Goal: Task Accomplishment & Management: Complete application form

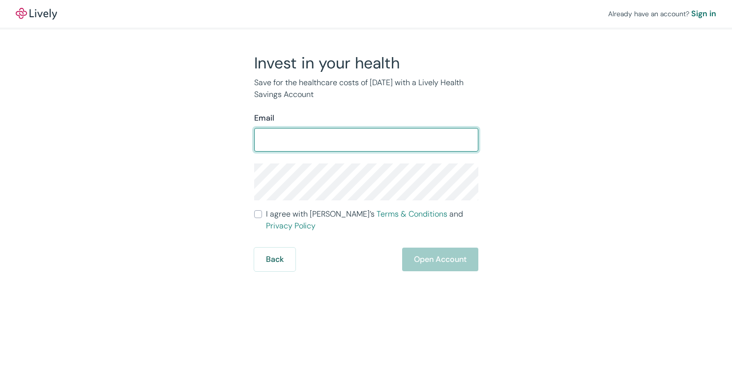
click at [328, 134] on input "Email" at bounding box center [366, 140] width 224 height 20
click at [489, 124] on div "Invest in your health Save for the healthcare costs of [DATE] with a Lively Hea…" at bounding box center [360, 162] width 472 height 218
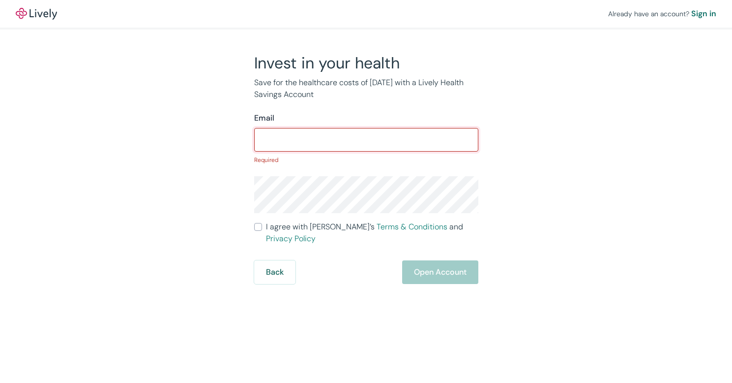
click at [377, 137] on input "Email" at bounding box center [366, 140] width 224 height 20
click at [617, 92] on div "Already have an account? Sign in Invest in your health Save for the healthcare …" at bounding box center [366, 142] width 732 height 284
click at [382, 123] on div "Email" at bounding box center [366, 118] width 224 height 12
click at [388, 127] on div "Email ​ Required" at bounding box center [366, 138] width 224 height 52
click at [392, 134] on input "Email" at bounding box center [366, 140] width 224 height 20
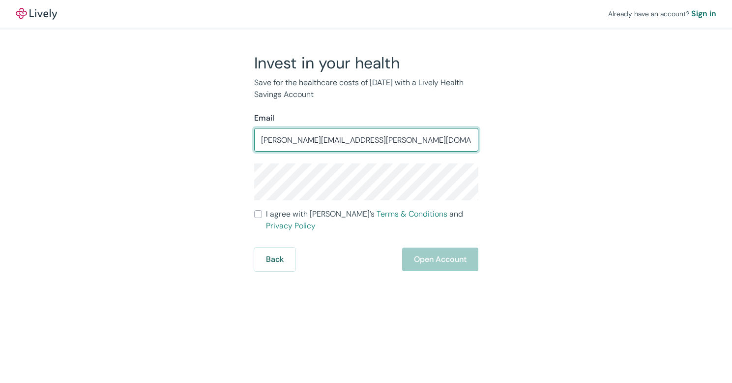
type input "[PERSON_NAME][EMAIL_ADDRESS][PERSON_NAME][DOMAIN_NAME]"
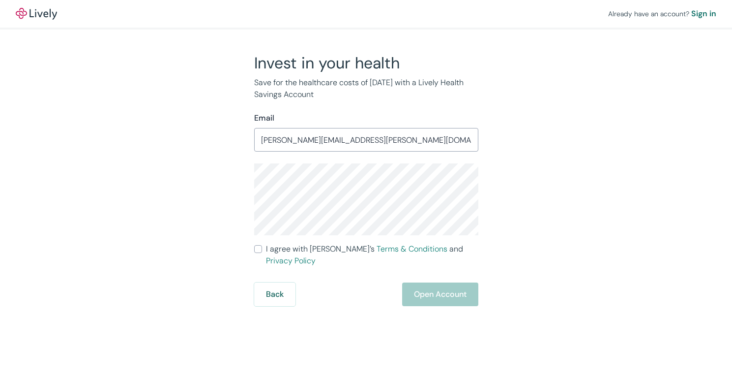
click at [257, 249] on input "I agree with Lively’s Terms & Conditions and Privacy Policy" at bounding box center [258, 249] width 8 height 8
checkbox input "true"
click at [419, 282] on button "Open Account" at bounding box center [440, 294] width 76 height 24
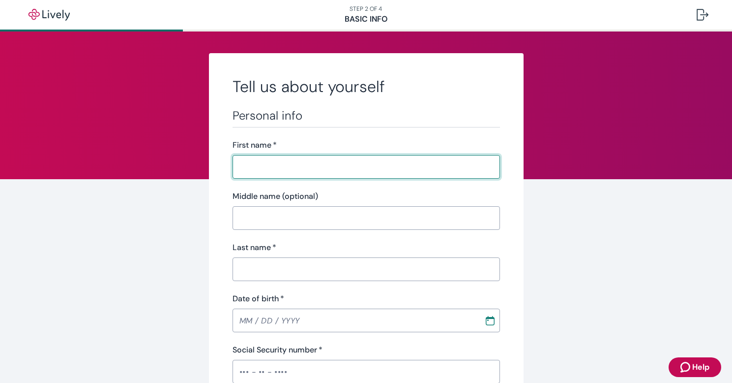
click at [372, 165] on input "First name   *" at bounding box center [367, 167] width 268 height 20
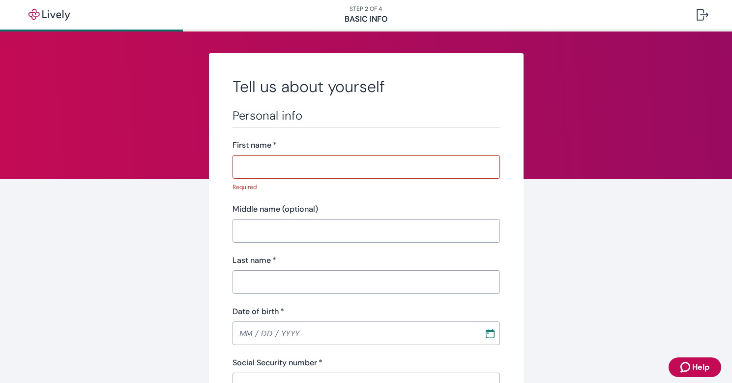
type input "[PERSON_NAME]"
type input "Reichwaldt"
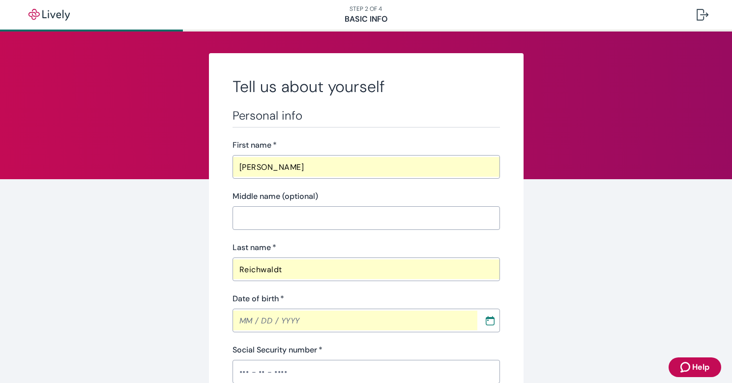
click at [353, 215] on input "Middle name (optional)" at bounding box center [367, 218] width 268 height 20
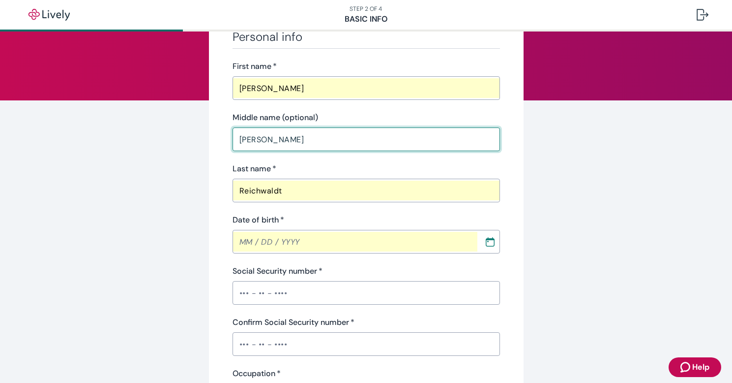
scroll to position [98, 0]
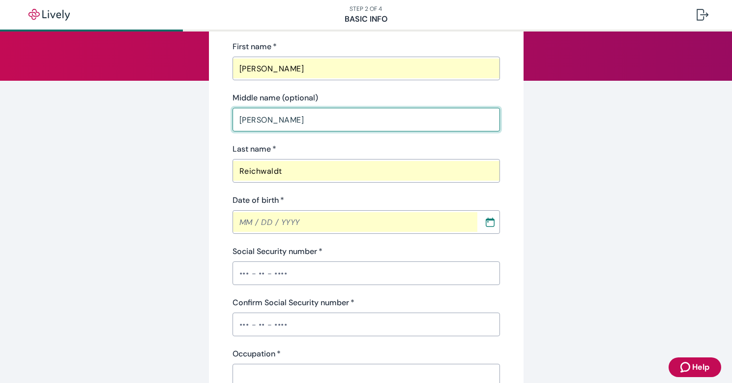
type input "[PERSON_NAME]"
click at [249, 220] on input "MM / DD / YYYY" at bounding box center [355, 222] width 245 height 20
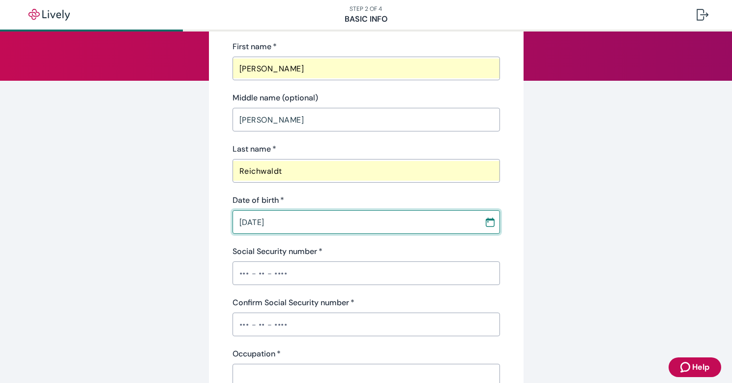
type input "[DATE]"
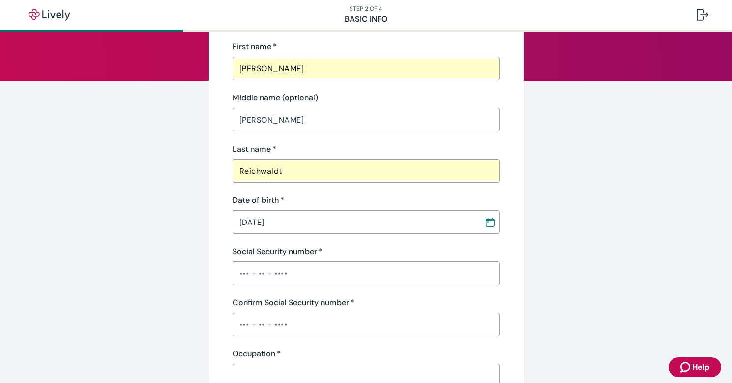
click at [235, 276] on input "Social Security number   *" at bounding box center [367, 273] width 268 height 20
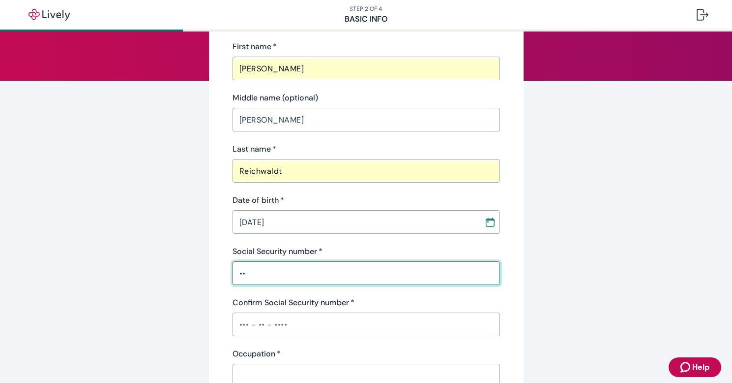
type input "•"
type input "•••-••-7692"
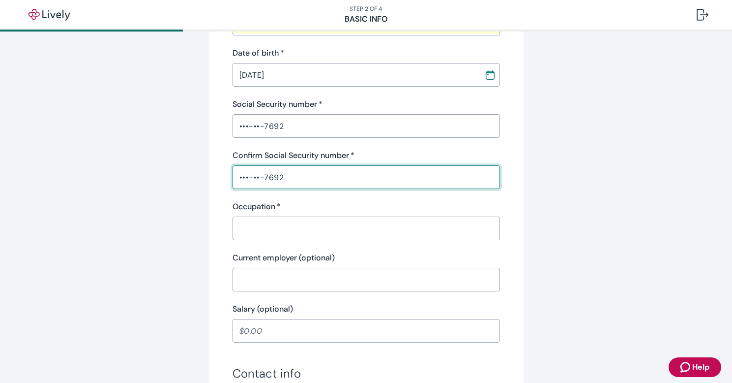
scroll to position [246, 0]
type input "•••-••-7692"
click at [336, 235] on input "Occupation   *" at bounding box center [367, 228] width 268 height 20
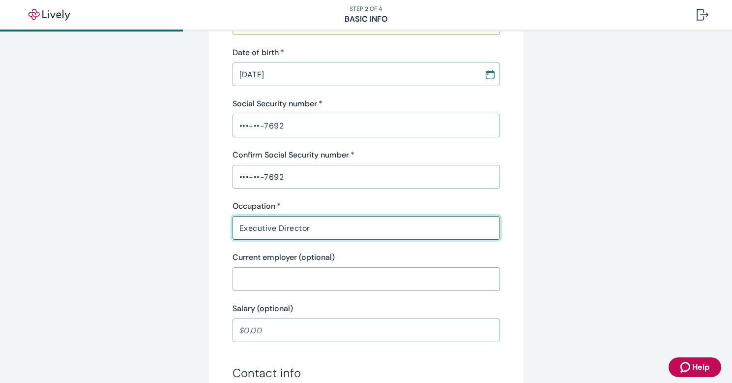
type input "Executive Director"
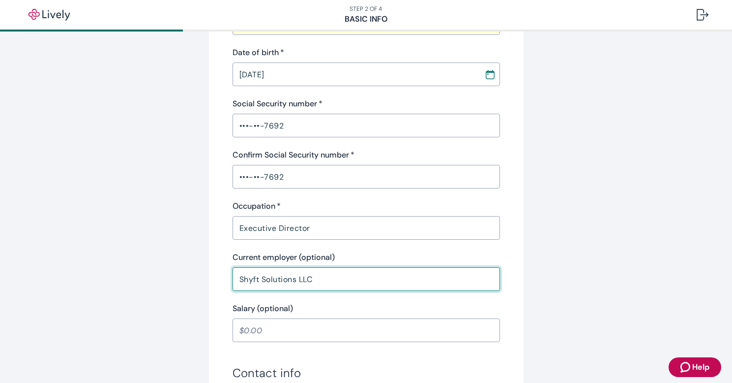
type input "Shyft Solutions LLC"
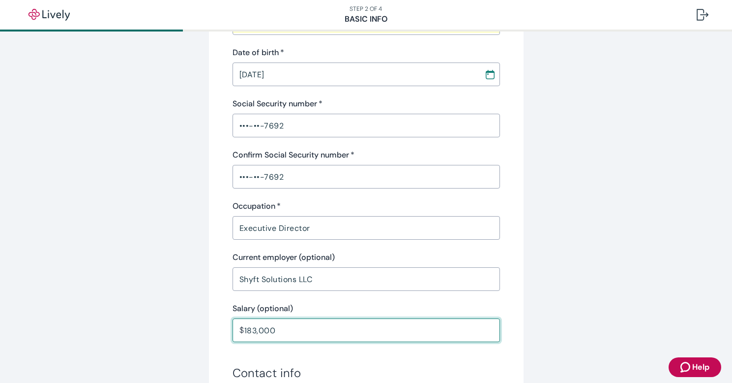
type input "183,000.00"
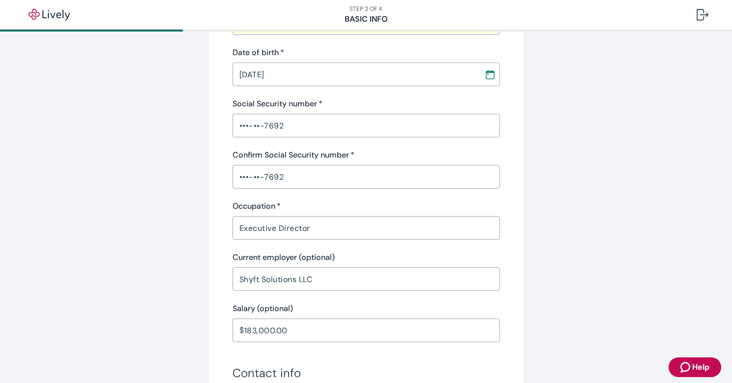
scroll to position [463, 0]
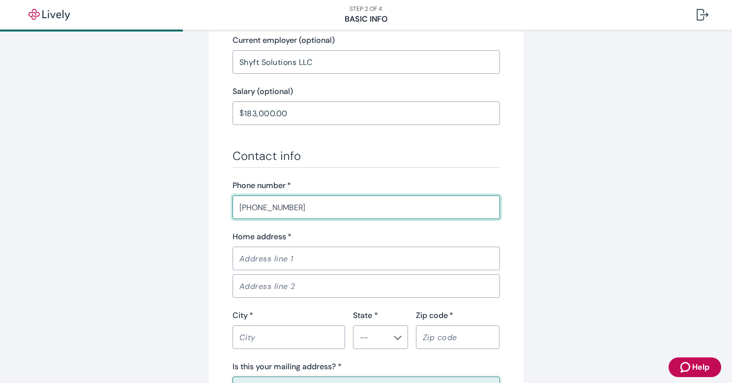
type input "(402) 432-2399"
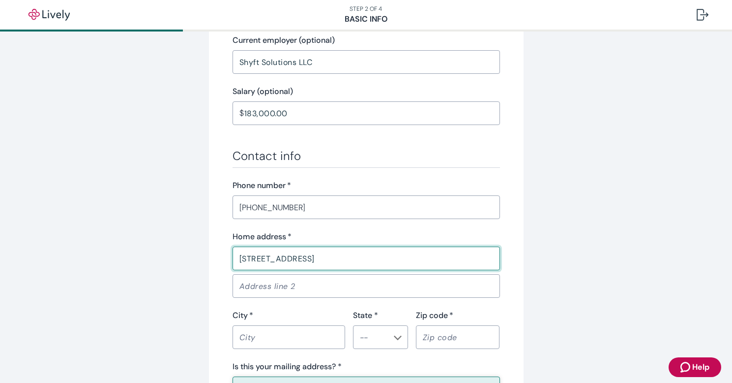
type input "5721 S 162nd Ave"
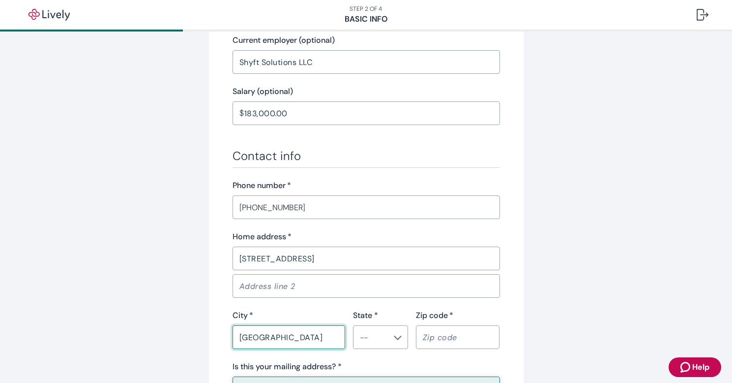
type input "Omaha"
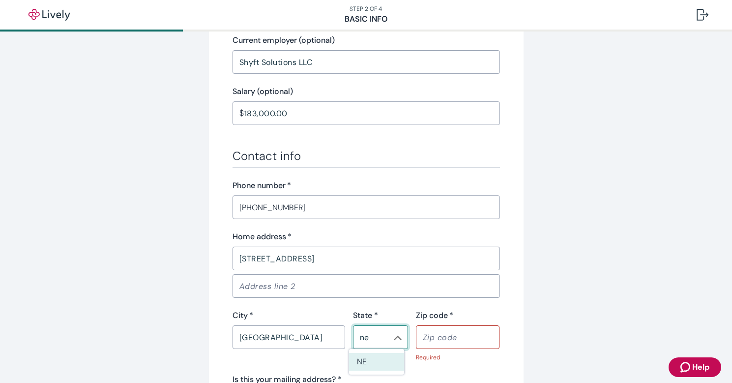
type input "NE"
type input "68135"
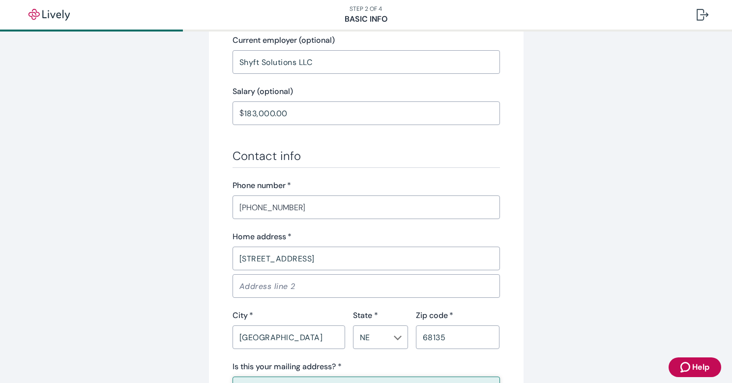
click at [724, 46] on div "Tell us about yourself Personal info First name   * Eric ​ Middle name (optiona…" at bounding box center [366, 62] width 732 height 987
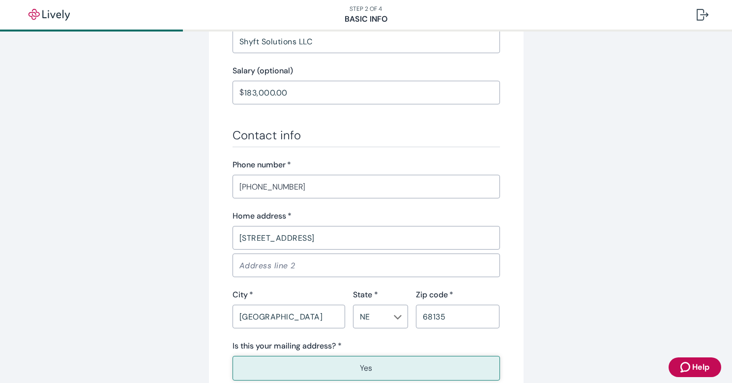
scroll to position [561, 0]
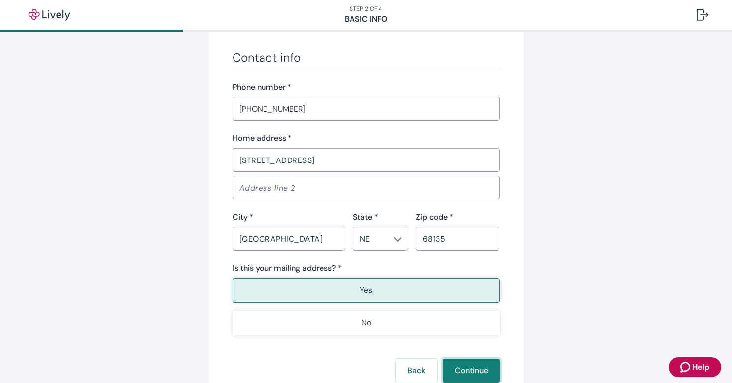
click at [456, 375] on button "Continue" at bounding box center [471, 371] width 57 height 24
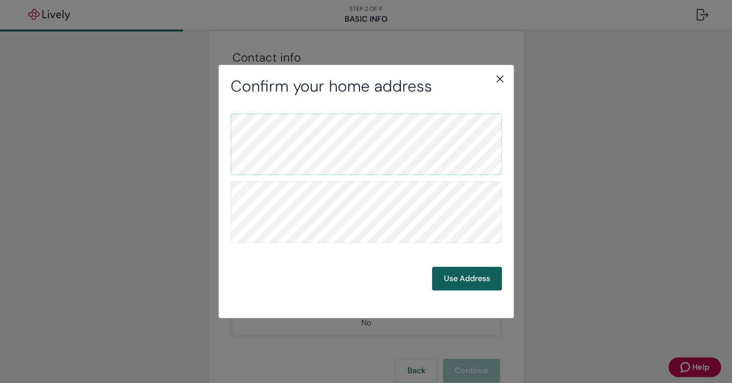
click at [465, 271] on button "Use Address" at bounding box center [467, 279] width 70 height 24
click at [473, 285] on button "Use Address" at bounding box center [467, 279] width 70 height 24
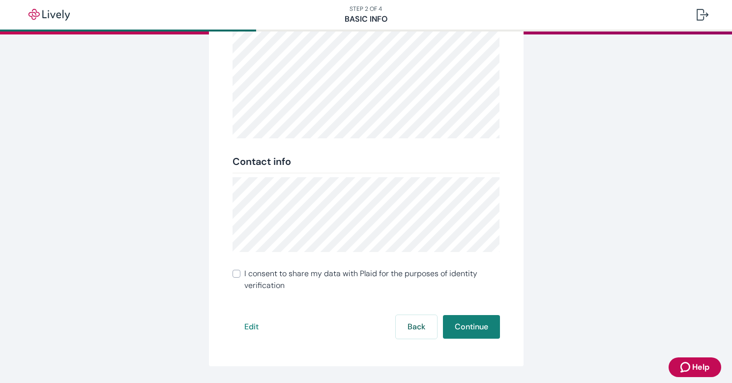
scroll to position [175, 0]
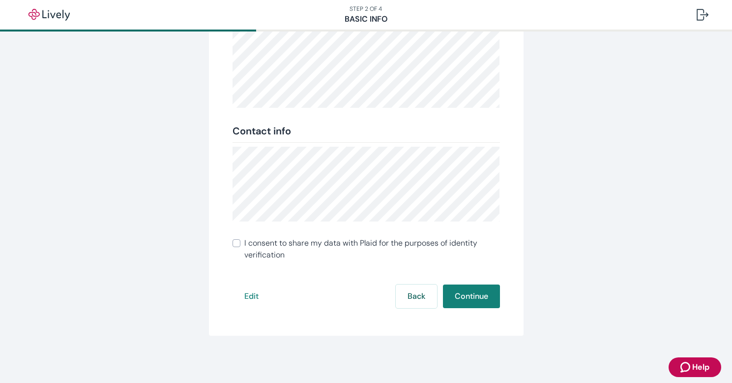
click at [233, 246] on input "I consent to share my data with Plaid for the purposes of identity verification" at bounding box center [237, 243] width 8 height 8
checkbox input "true"
click at [463, 295] on button "Continue" at bounding box center [471, 296] width 57 height 24
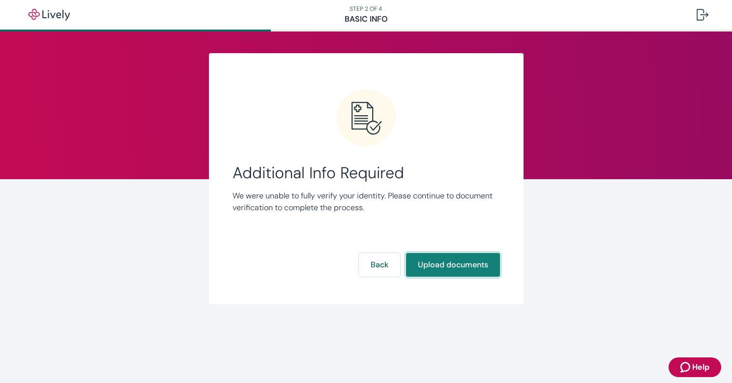
click at [432, 269] on button "Upload documents" at bounding box center [453, 265] width 94 height 24
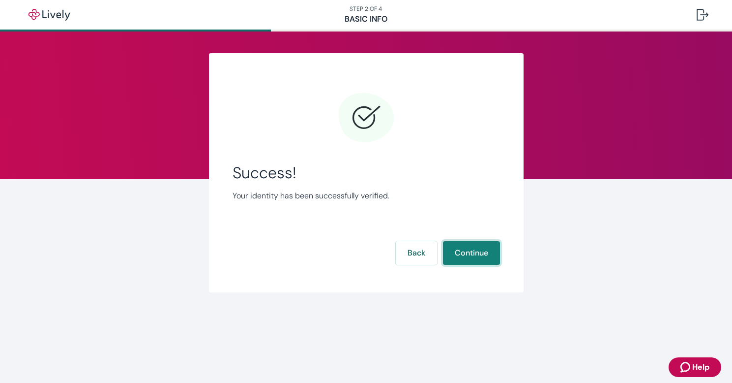
click at [471, 253] on button "Continue" at bounding box center [471, 253] width 57 height 24
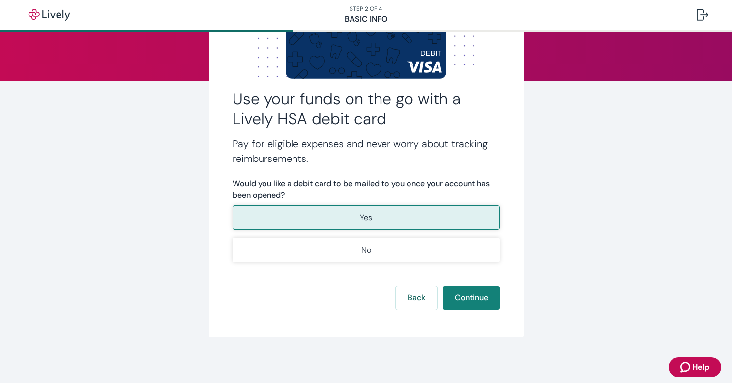
scroll to position [99, 0]
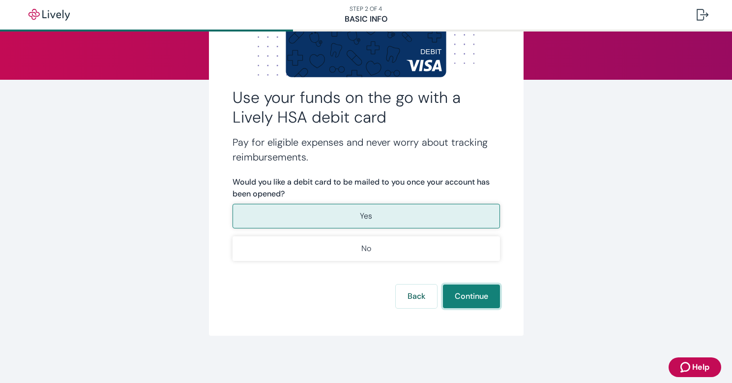
click at [478, 294] on button "Continue" at bounding box center [471, 296] width 57 height 24
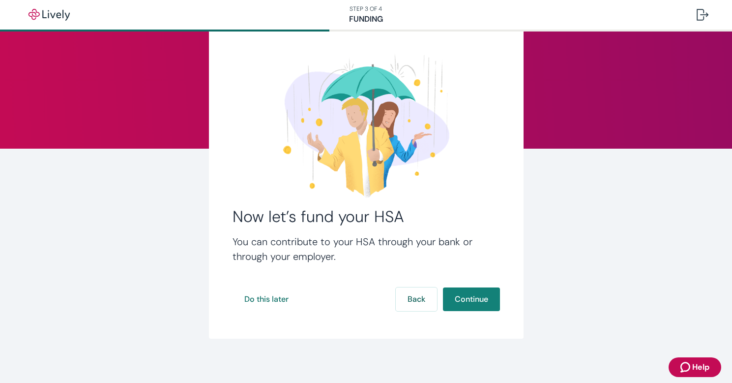
scroll to position [33, 0]
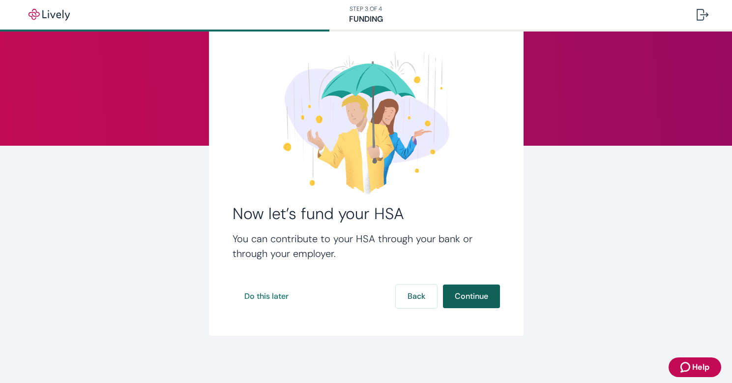
click at [479, 301] on button "Continue" at bounding box center [471, 296] width 57 height 24
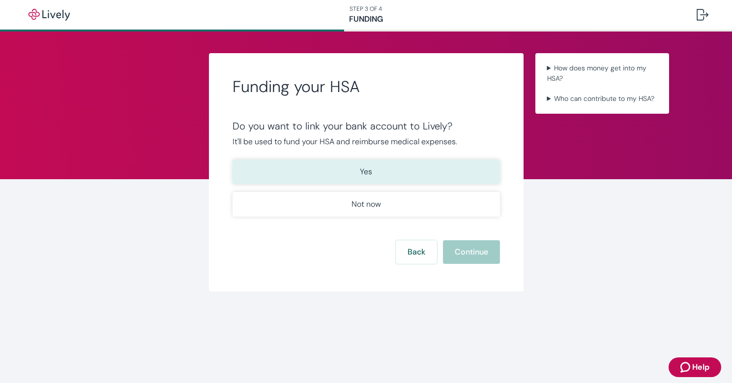
click at [399, 171] on button "Yes" at bounding box center [367, 171] width 268 height 25
click at [477, 255] on button "Continue" at bounding box center [471, 252] width 57 height 24
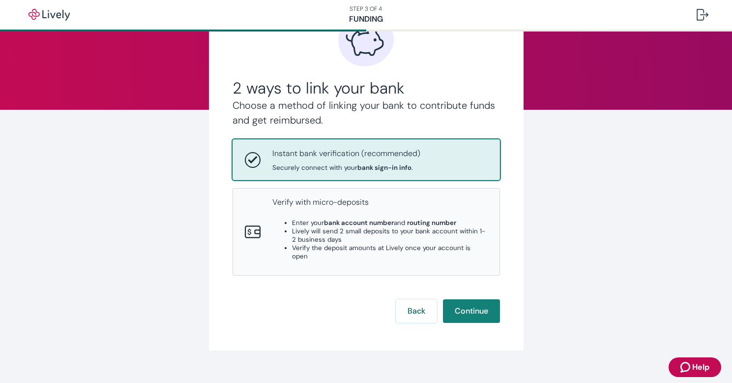
scroll to position [76, 0]
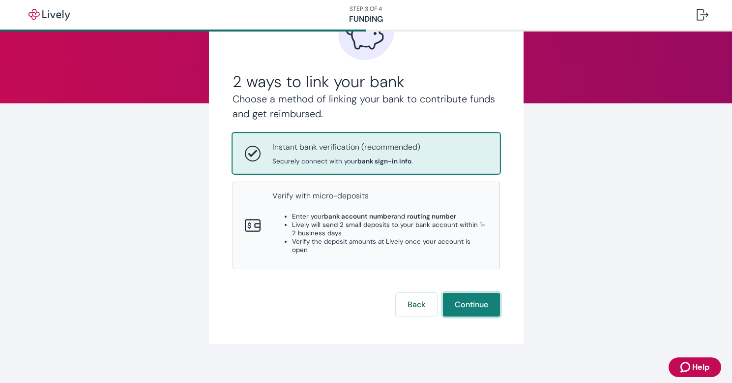
click at [492, 297] on button "Continue" at bounding box center [471, 305] width 57 height 24
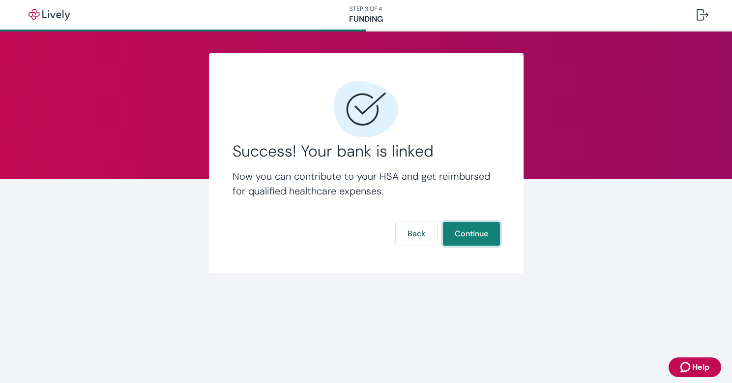
click at [483, 234] on button "Continue" at bounding box center [471, 234] width 57 height 24
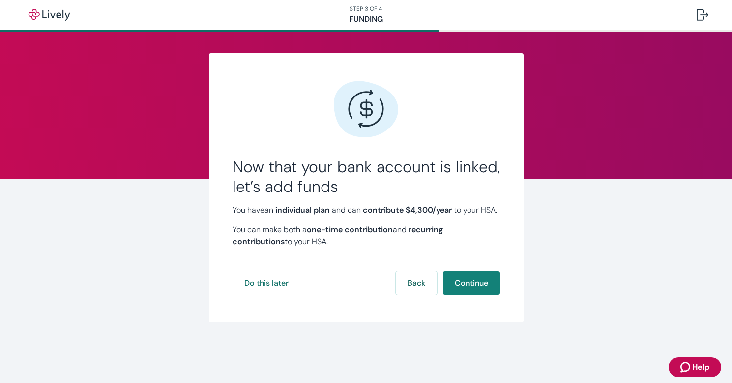
click at [299, 245] on p "You can make both a one-time contribution and recurring contributions to your H…" at bounding box center [367, 236] width 268 height 24
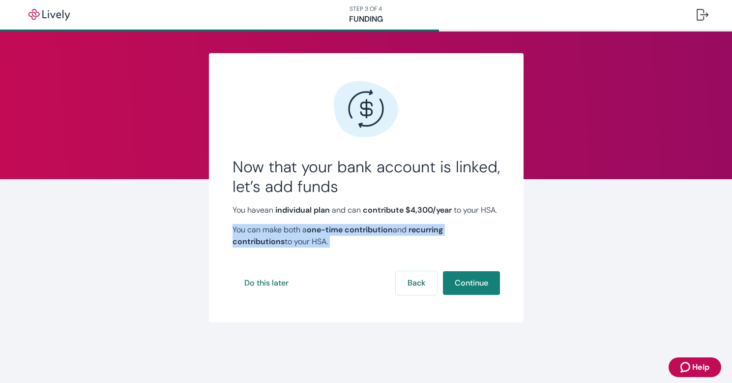
click at [299, 245] on p "You can make both a one-time contribution and recurring contributions to your H…" at bounding box center [367, 236] width 268 height 24
click at [310, 235] on strong "one-time contribution" at bounding box center [350, 229] width 86 height 10
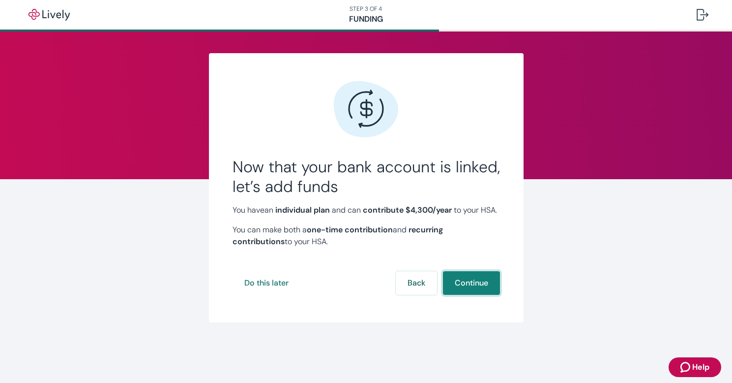
click at [461, 295] on button "Continue" at bounding box center [471, 283] width 57 height 24
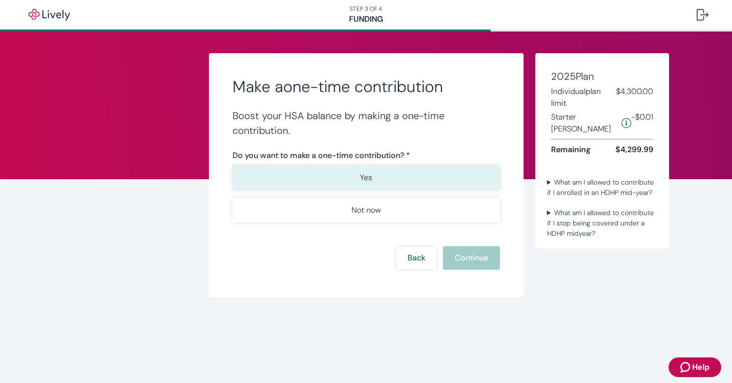
click at [396, 181] on button "Yes" at bounding box center [367, 177] width 268 height 25
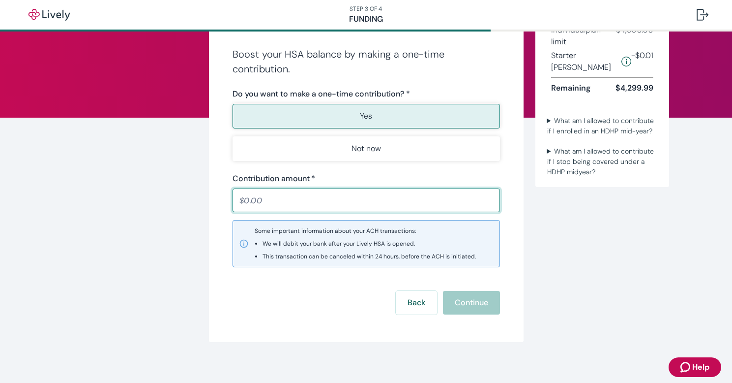
scroll to position [68, 0]
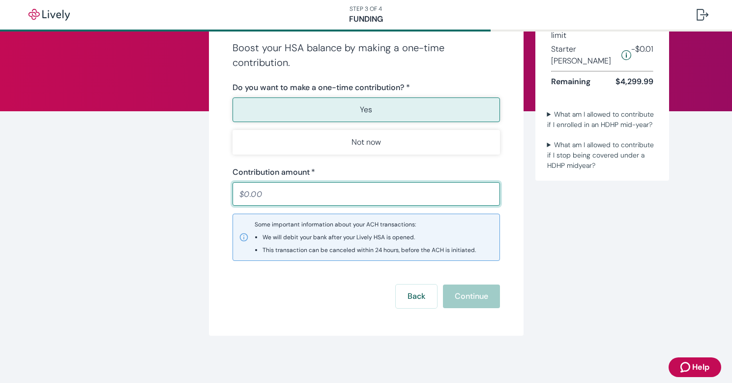
click at [247, 192] on input "Contribution amount   *" at bounding box center [367, 194] width 268 height 20
click at [243, 194] on input "Contribution amount   *" at bounding box center [367, 194] width 268 height 20
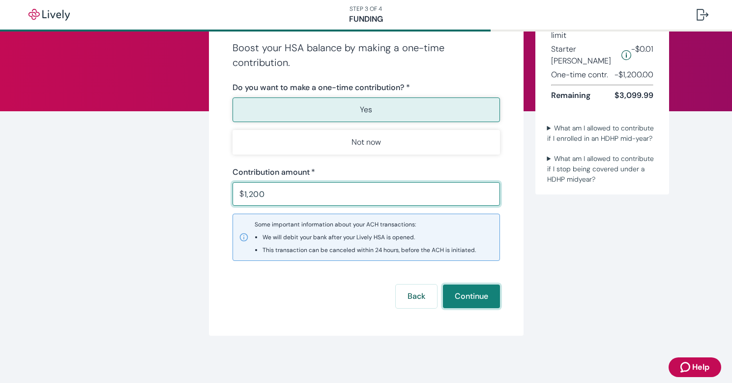
type input "1,200.00"
click at [468, 299] on button "Continue" at bounding box center [471, 296] width 57 height 24
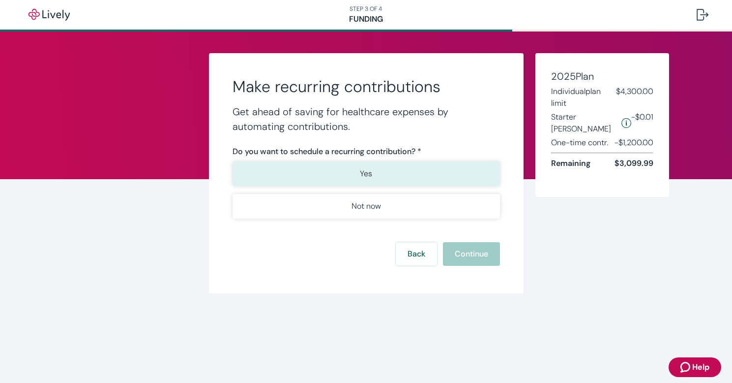
click at [382, 171] on button "Yes" at bounding box center [367, 173] width 268 height 25
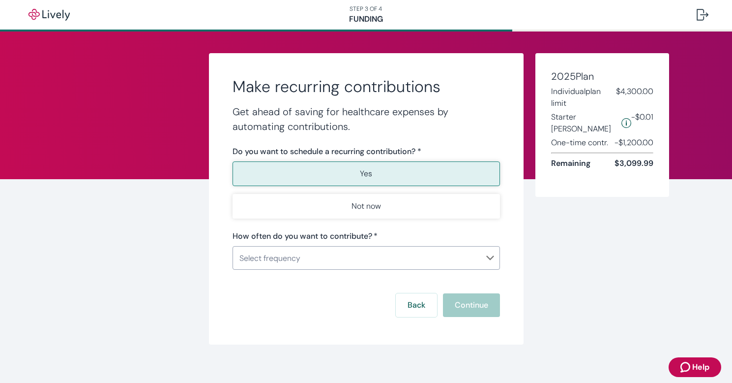
click at [327, 255] on body "STEP 3 OF 4 Funding Make recurring contributions Get ahead of saving for health…" at bounding box center [366, 191] width 732 height 383
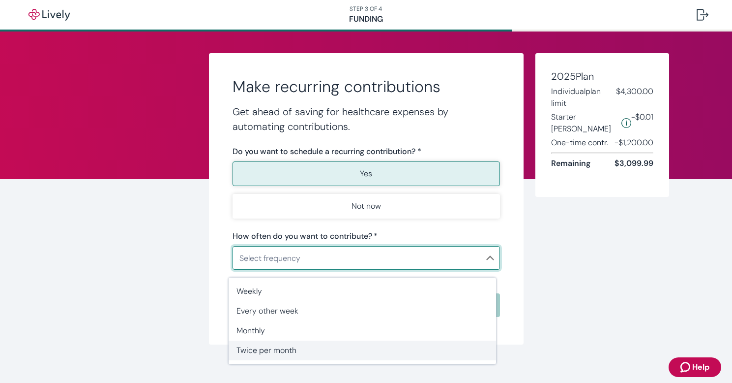
click at [284, 350] on span "Twice per month" at bounding box center [363, 350] width 252 height 12
type input "TwicePerMonth"
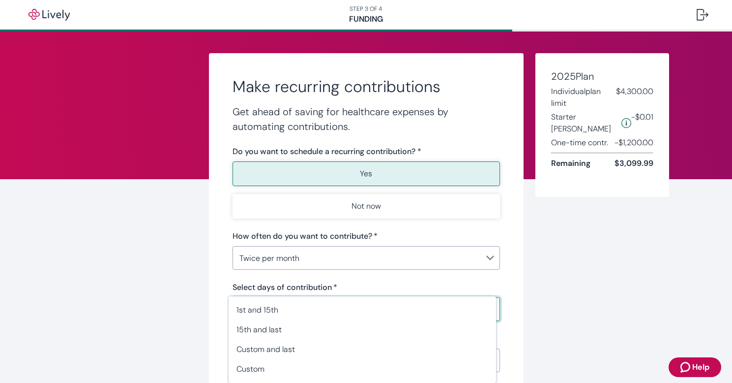
click at [320, 302] on body "STEP 3 OF 4 Funding Make recurring contributions Get ahead of saving for health…" at bounding box center [366, 191] width 732 height 383
click at [291, 332] on span "15th and last" at bounding box center [363, 330] width 252 height 12
type input "TwicePerMonth15thAndLast"
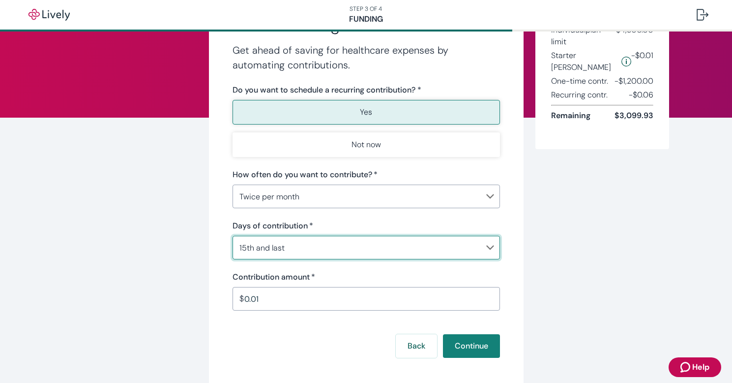
scroll to position [98, 0]
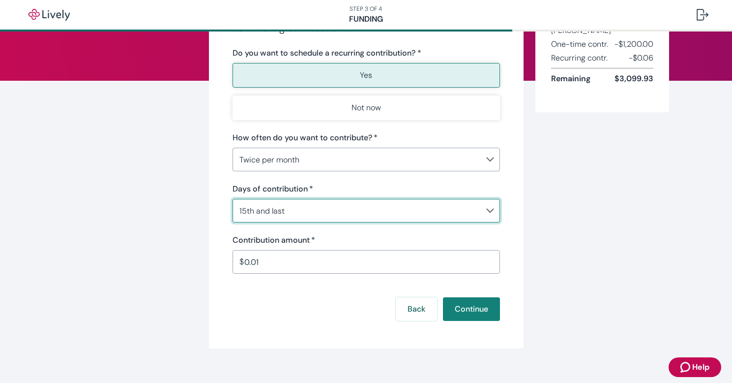
click at [297, 263] on input "0.01" at bounding box center [372, 262] width 256 height 20
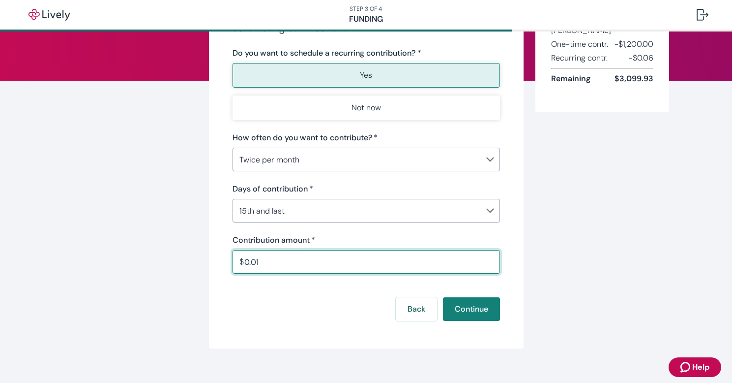
click at [297, 263] on input "0.01" at bounding box center [372, 262] width 256 height 20
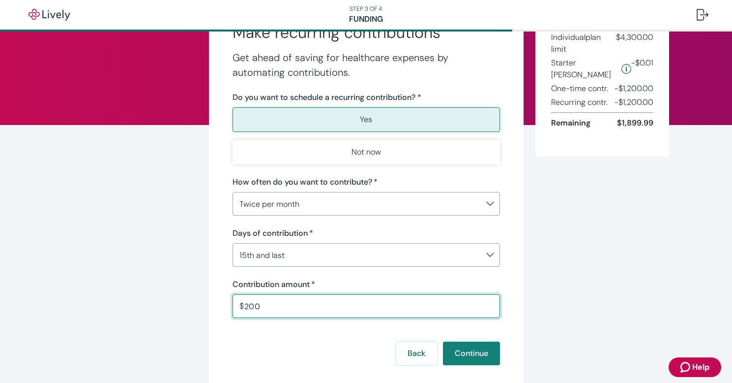
scroll to position [49, 0]
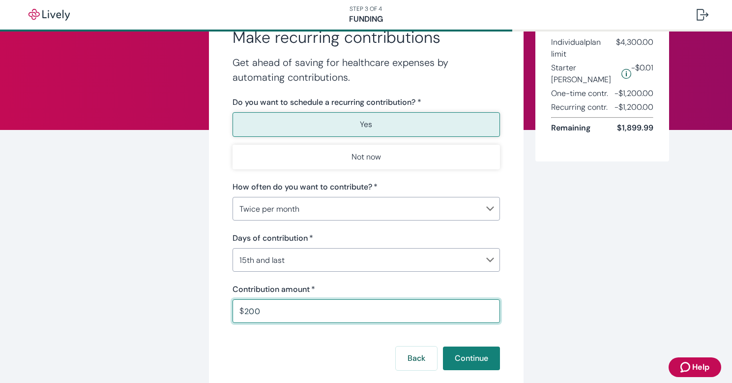
type input "200.00"
click at [588, 275] on div "Make recurring contributions Get ahead of saving for healthcare expenses by aut…" at bounding box center [366, 200] width 472 height 393
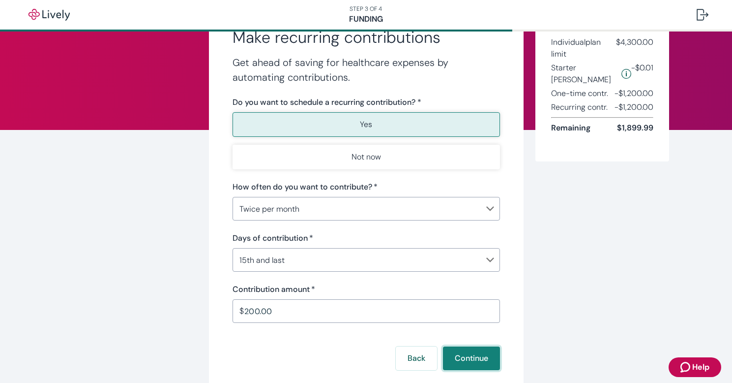
click at [470, 359] on button "Continue" at bounding box center [471, 358] width 57 height 24
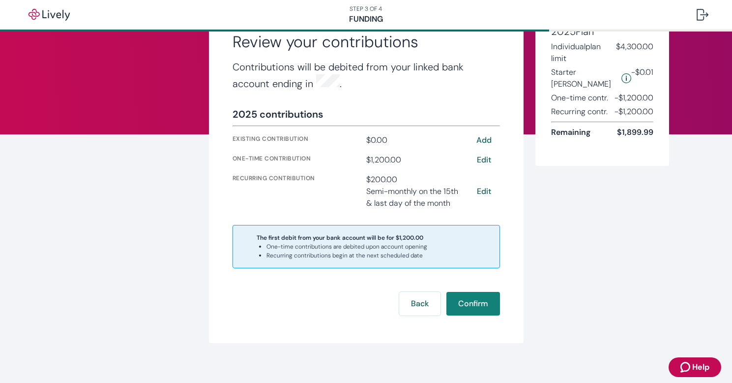
scroll to position [49, 0]
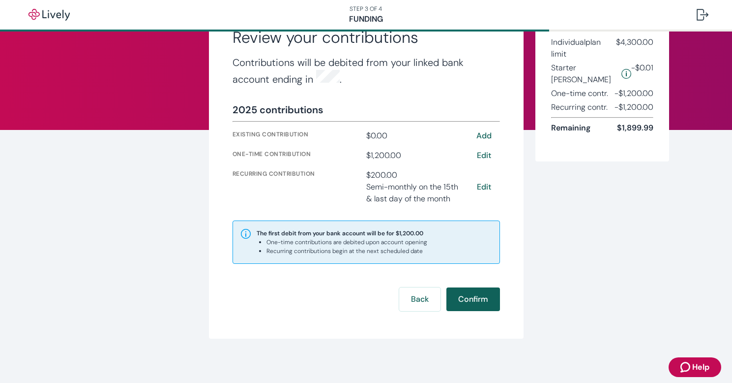
click at [460, 301] on button "Confirm" at bounding box center [474, 299] width 54 height 24
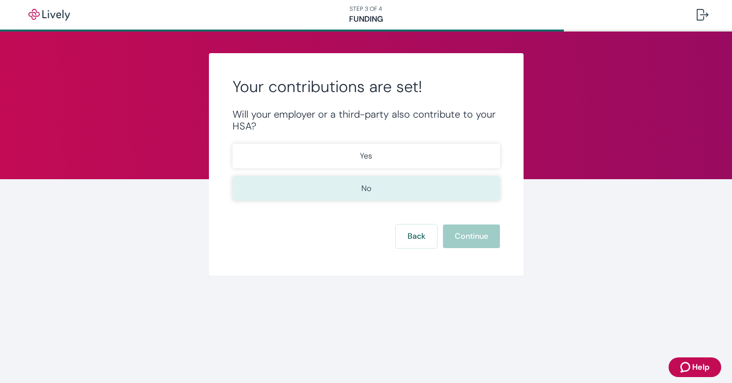
click at [363, 193] on p "No" at bounding box center [367, 188] width 10 height 12
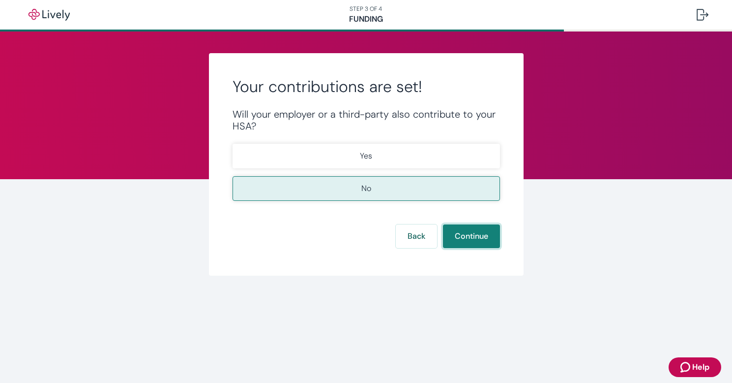
click at [467, 234] on button "Continue" at bounding box center [471, 236] width 57 height 24
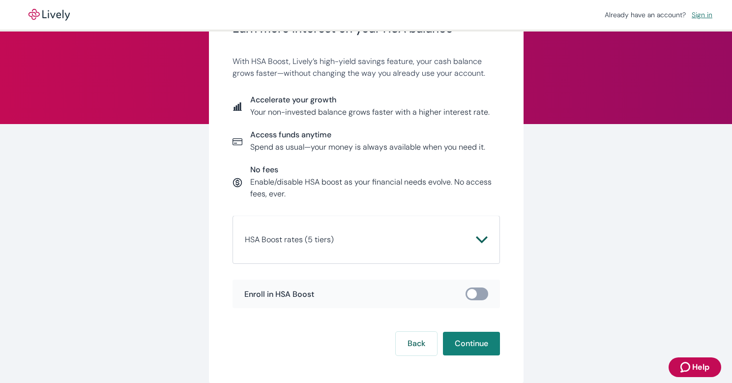
scroll to position [49, 0]
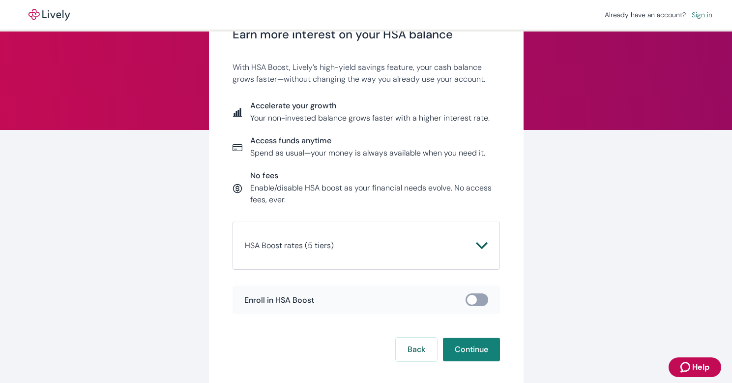
click at [479, 243] on icon "Chevron icon" at bounding box center [482, 246] width 12 height 12
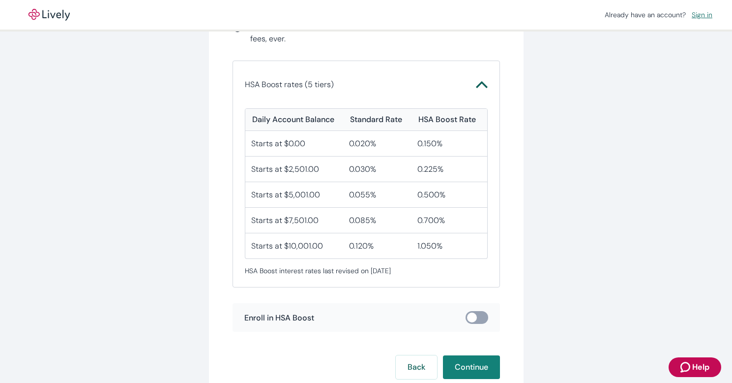
scroll to position [246, 0]
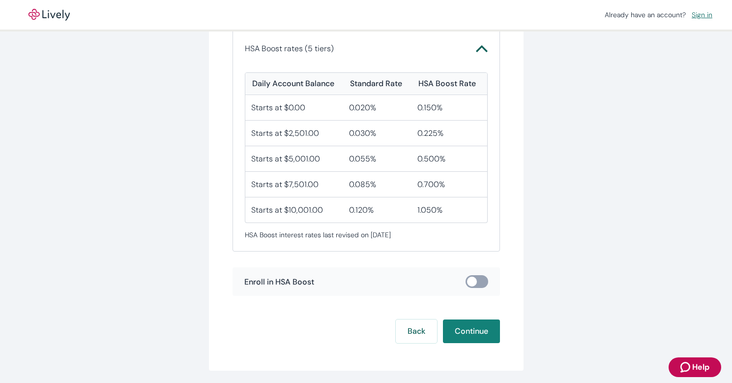
click at [474, 282] on input "checkbox" at bounding box center [472, 281] width 30 height 10
checkbox input "true"
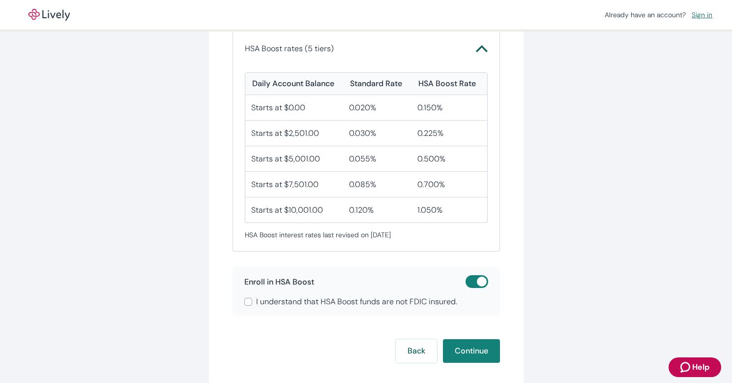
click at [244, 300] on input "I understand that HSA Boost funds are not FDIC insured." at bounding box center [248, 302] width 8 height 8
checkbox input "true"
click at [451, 366] on div "Earn more interest on your HSA balance With HSA Boost, Lively’s high-yield savi…" at bounding box center [366, 98] width 315 height 583
click at [460, 350] on button "Continue" at bounding box center [471, 351] width 57 height 24
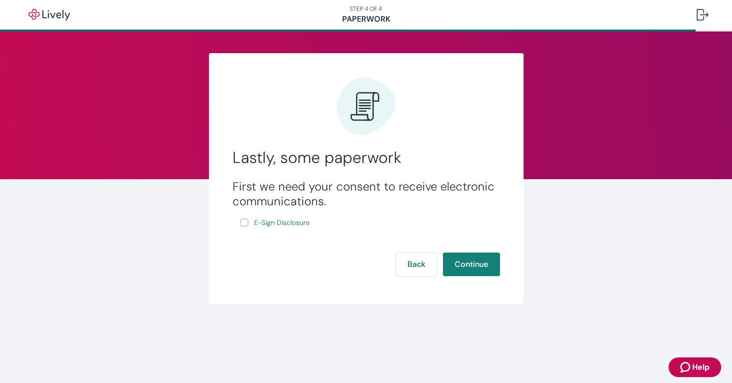
click at [247, 221] on input "E-Sign Disclosure" at bounding box center [245, 222] width 8 height 8
checkbox input "true"
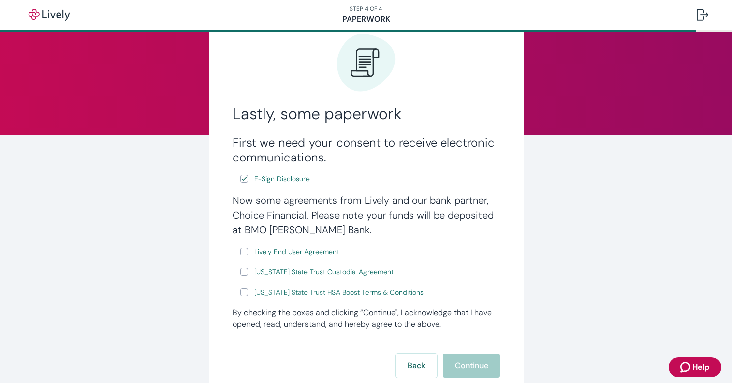
scroll to position [49, 0]
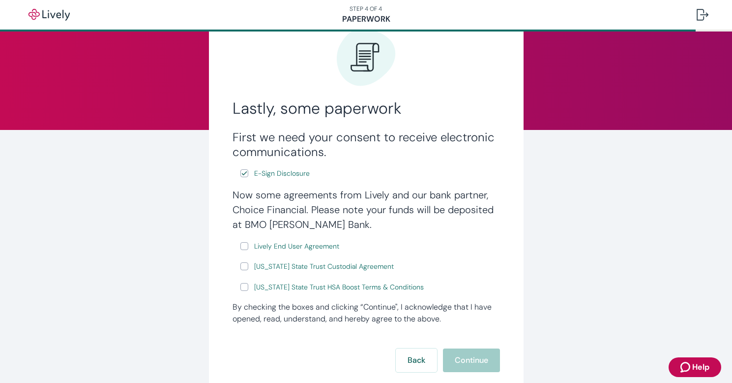
click at [241, 245] on input "Lively End User Agreement" at bounding box center [245, 246] width 8 height 8
checkbox input "true"
click at [234, 270] on div "Now some agreements from Lively and our bank partner, Choice Financial. Please …" at bounding box center [367, 239] width 268 height 105
click at [241, 291] on label "Wyoming State Trust HSA Boost Terms & Conditions" at bounding box center [333, 287] width 185 height 12
click at [241, 291] on input "Wyoming State Trust HSA Boost Terms & Conditions" at bounding box center [245, 287] width 8 height 8
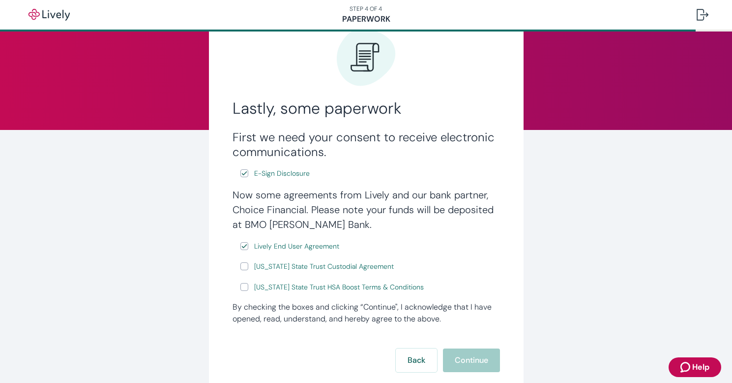
checkbox input "true"
click at [241, 264] on input "Wyoming State Trust Custodial Agreement" at bounding box center [245, 266] width 8 height 8
checkbox input "true"
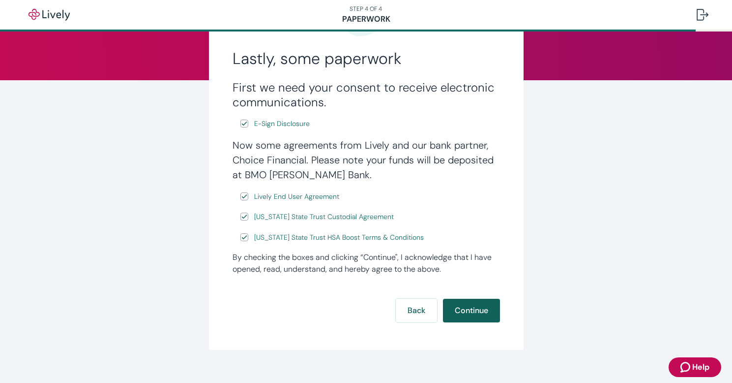
scroll to position [113, 0]
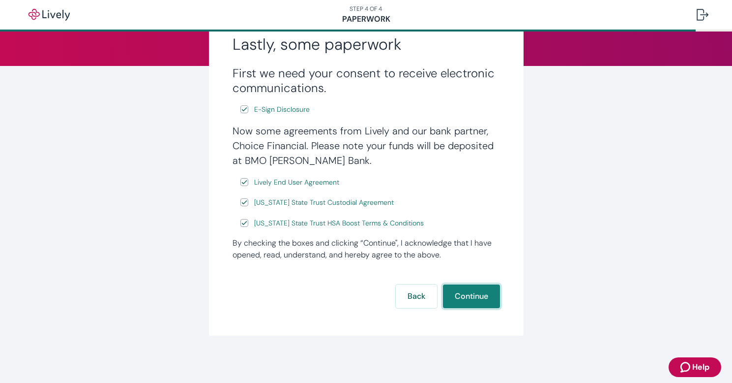
click at [466, 301] on button "Continue" at bounding box center [471, 296] width 57 height 24
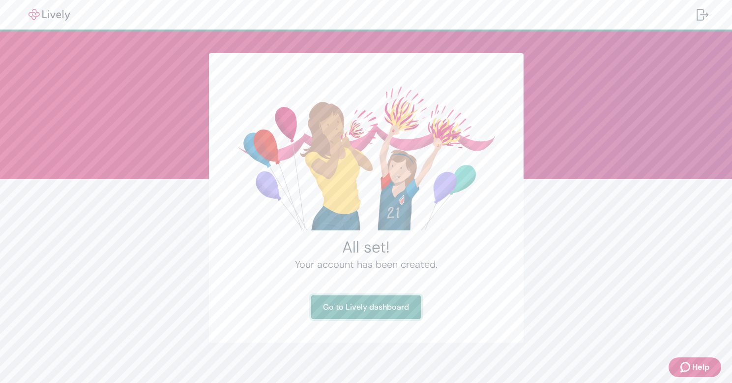
click at [367, 307] on link "Go to Lively dashboard" at bounding box center [366, 307] width 110 height 24
